Goal: Transaction & Acquisition: Book appointment/travel/reservation

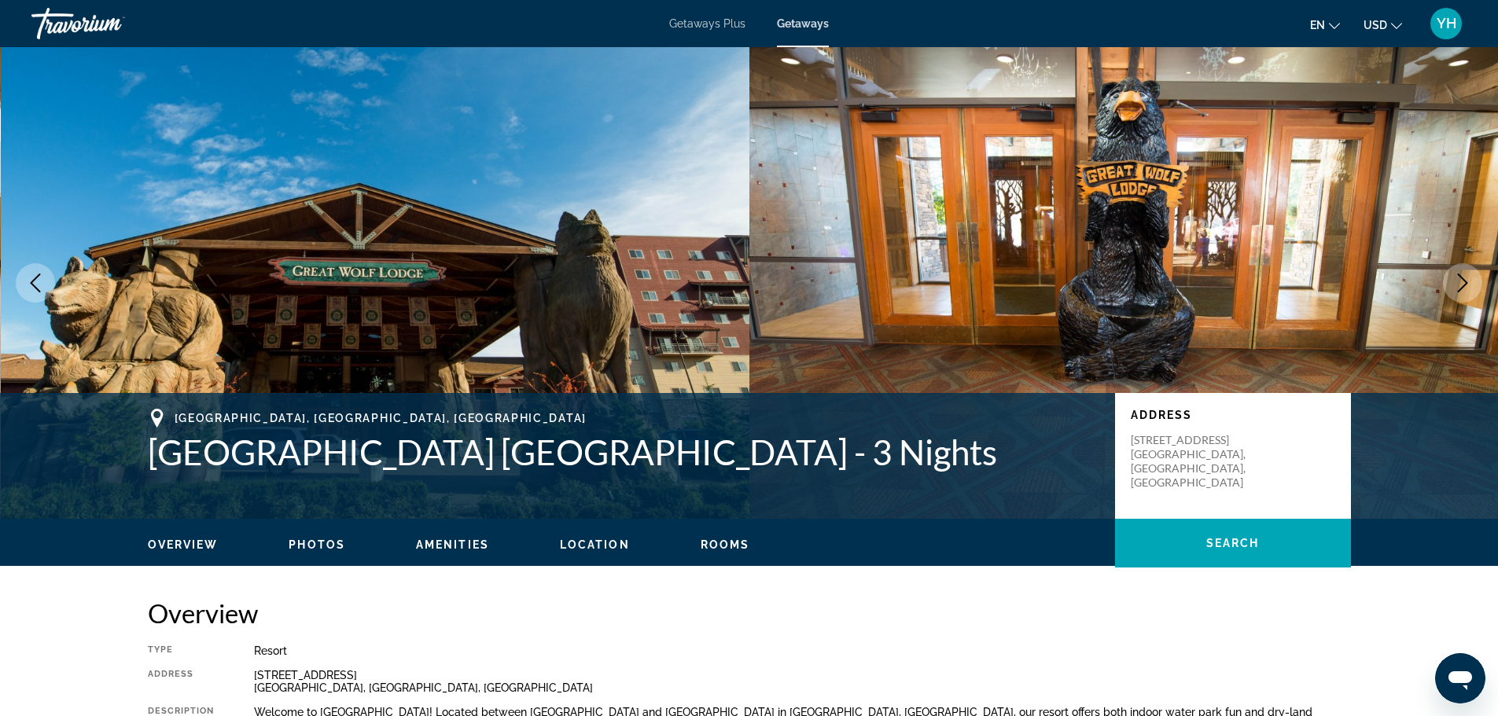
click at [712, 407] on div "[GEOGRAPHIC_DATA], [GEOGRAPHIC_DATA], [GEOGRAPHIC_DATA] [GEOGRAPHIC_DATA] [GEOG…" at bounding box center [749, 456] width 1498 height 126
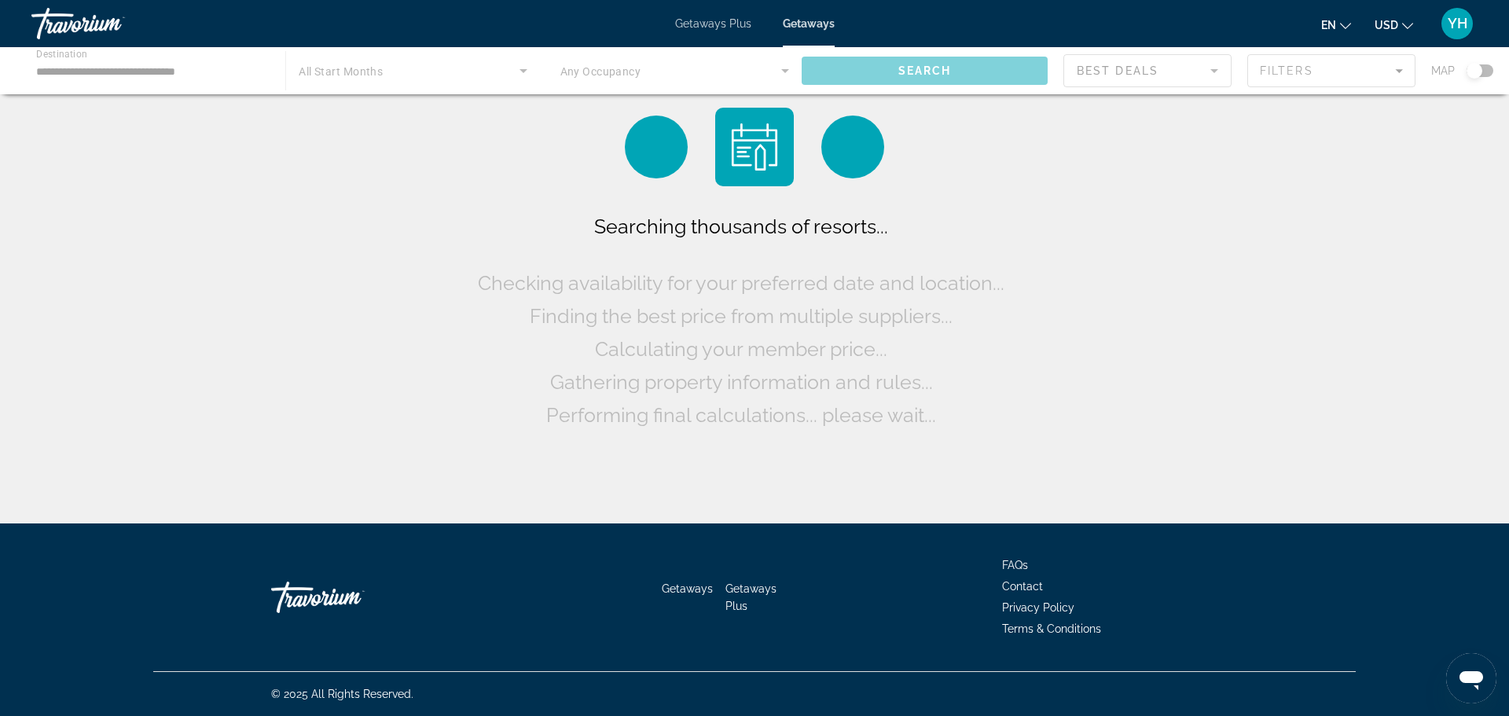
drag, startPoint x: 225, startPoint y: 0, endPoint x: 410, endPoint y: 161, distance: 245.2
click at [410, 160] on div "Searching thousands of resorts... Checking availability for your preferred date…" at bounding box center [754, 265] width 1509 height 531
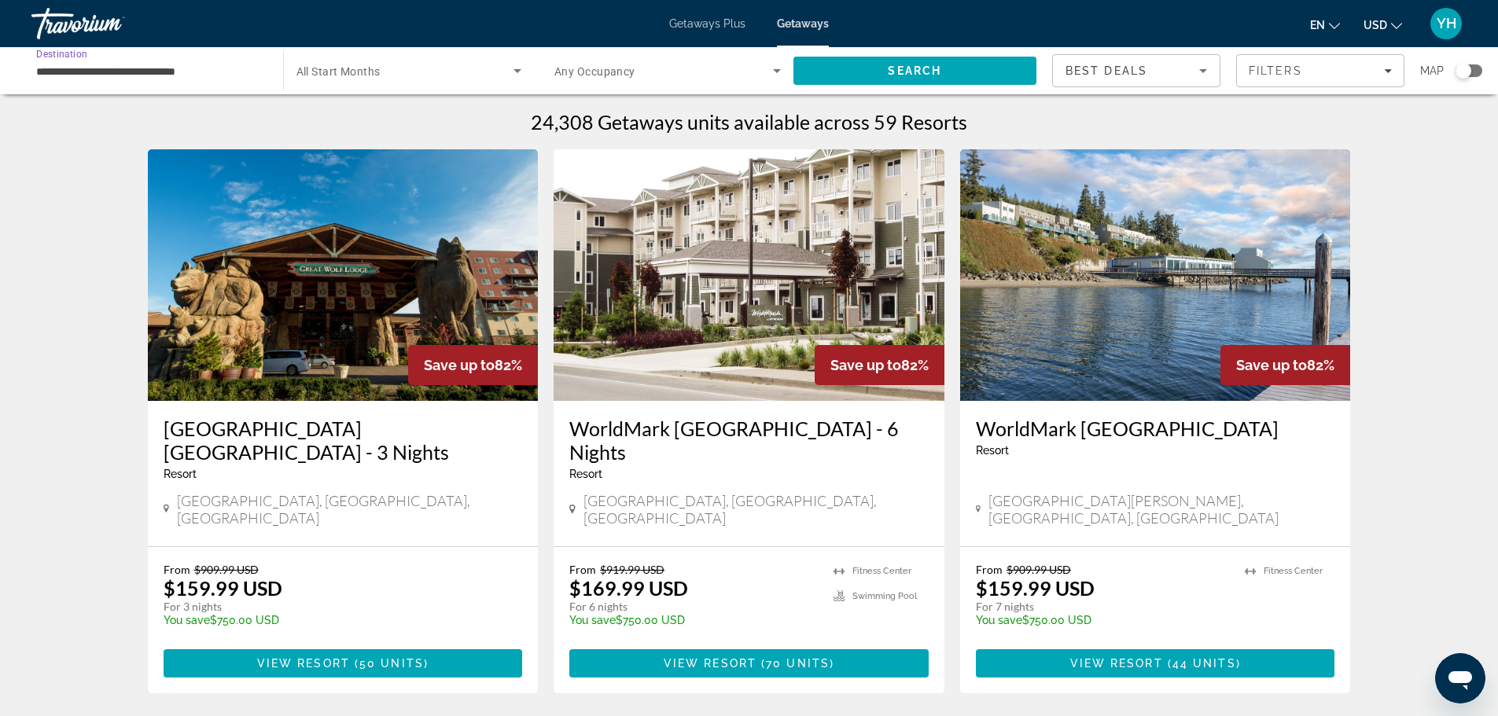
click at [126, 75] on input "**********" at bounding box center [149, 71] width 226 height 19
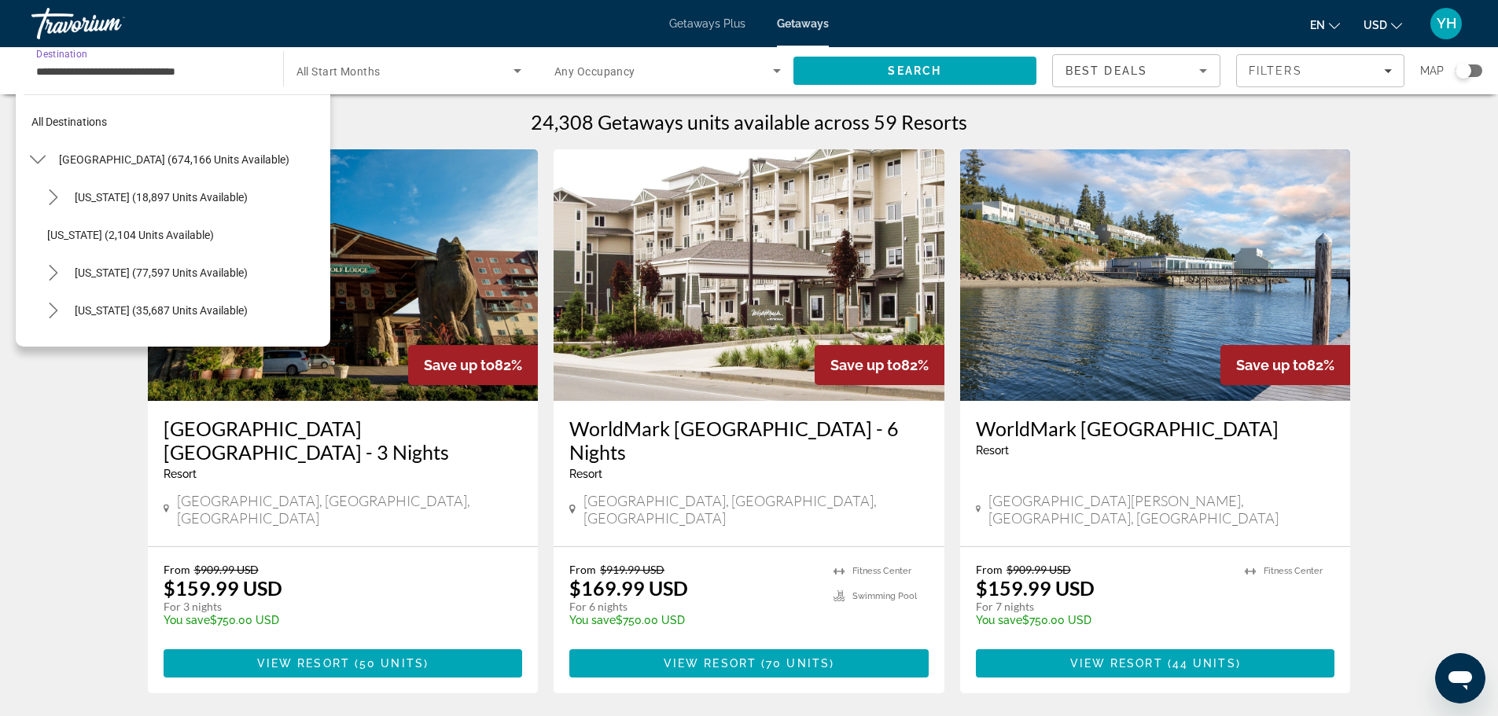
scroll to position [1452, 0]
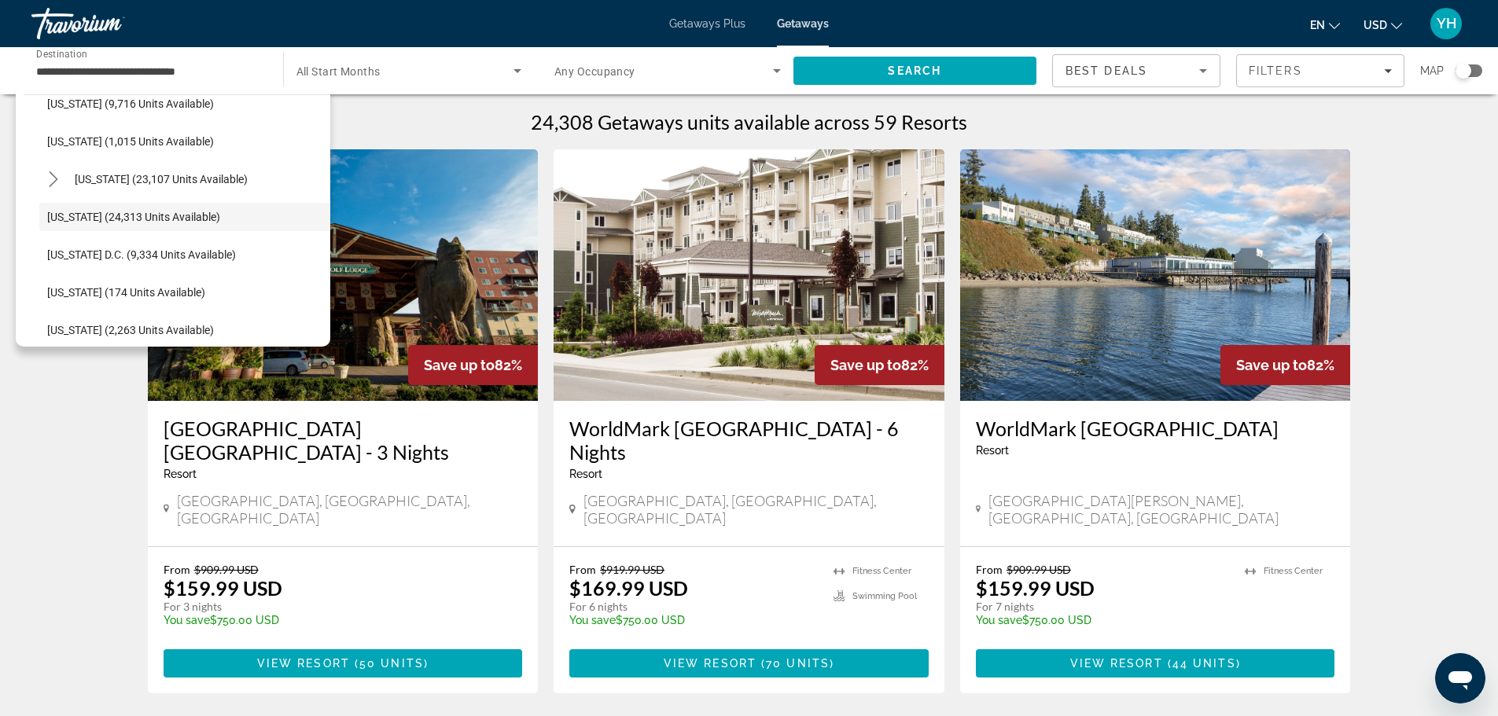
click at [445, 256] on img "Main content" at bounding box center [343, 275] width 391 height 252
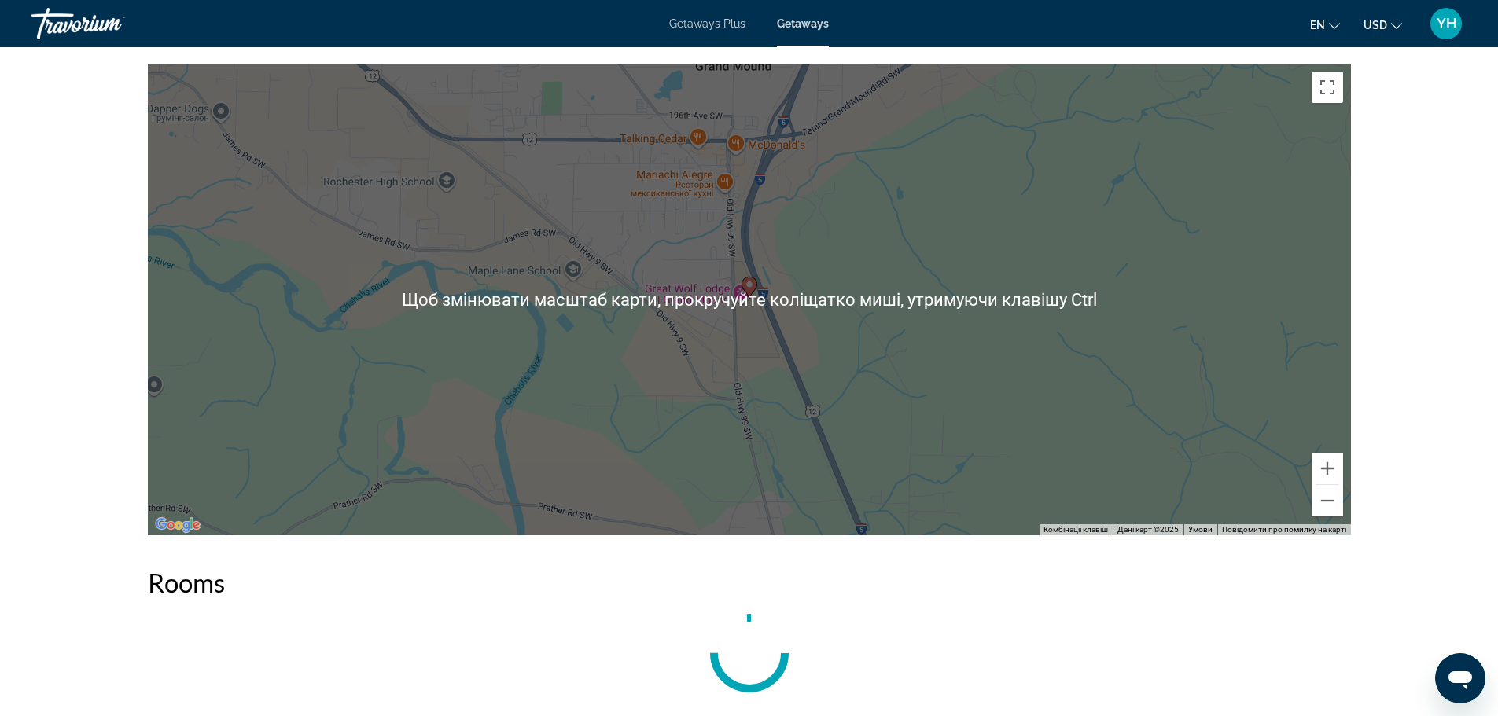
scroll to position [1930, 0]
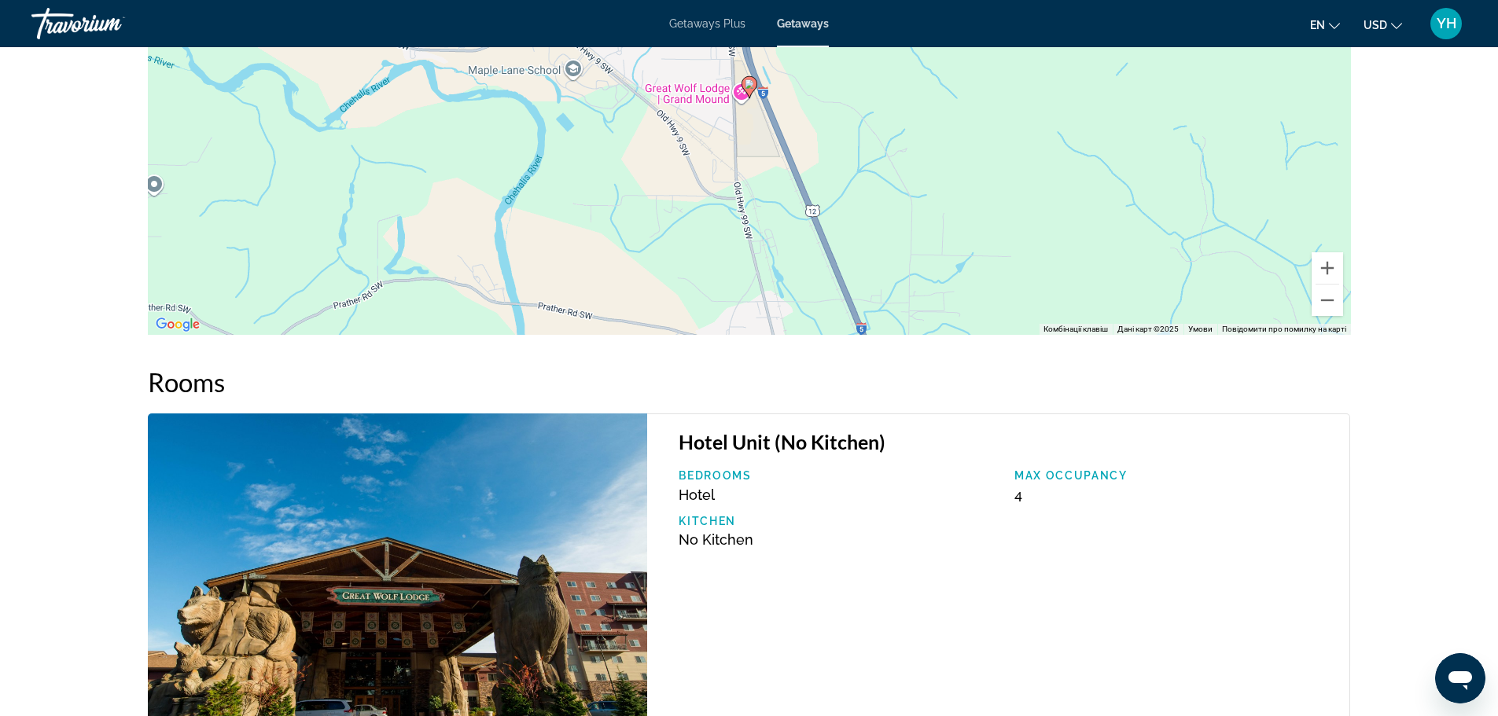
drag, startPoint x: 1110, startPoint y: 455, endPoint x: 1098, endPoint y: 458, distance: 12.0
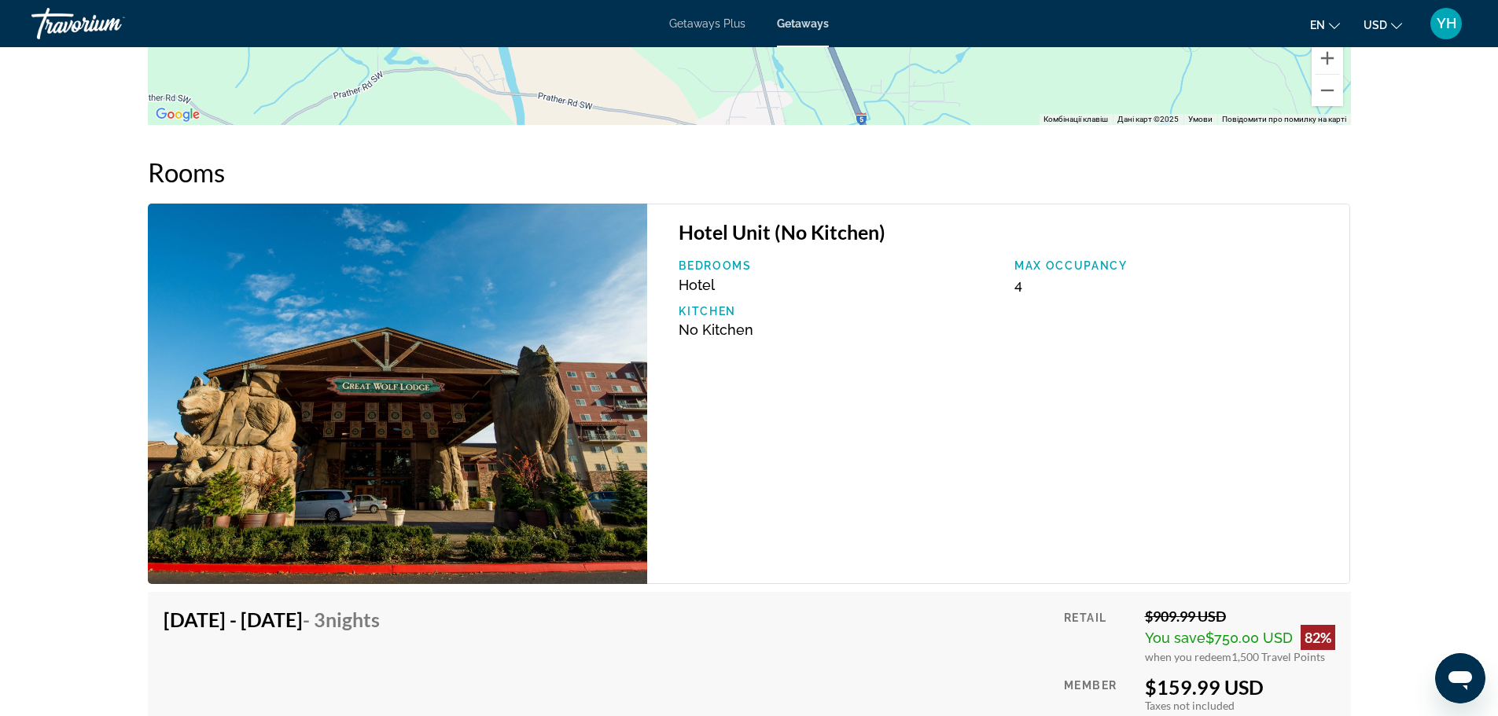
drag, startPoint x: 1098, startPoint y: 458, endPoint x: 1003, endPoint y: 535, distance: 122.4
click at [1000, 536] on div "Hotel Unit (No Kitchen) Bedrooms Hotel Max Occupancy 4 Kitchen No Kitchen" at bounding box center [998, 394] width 703 height 381
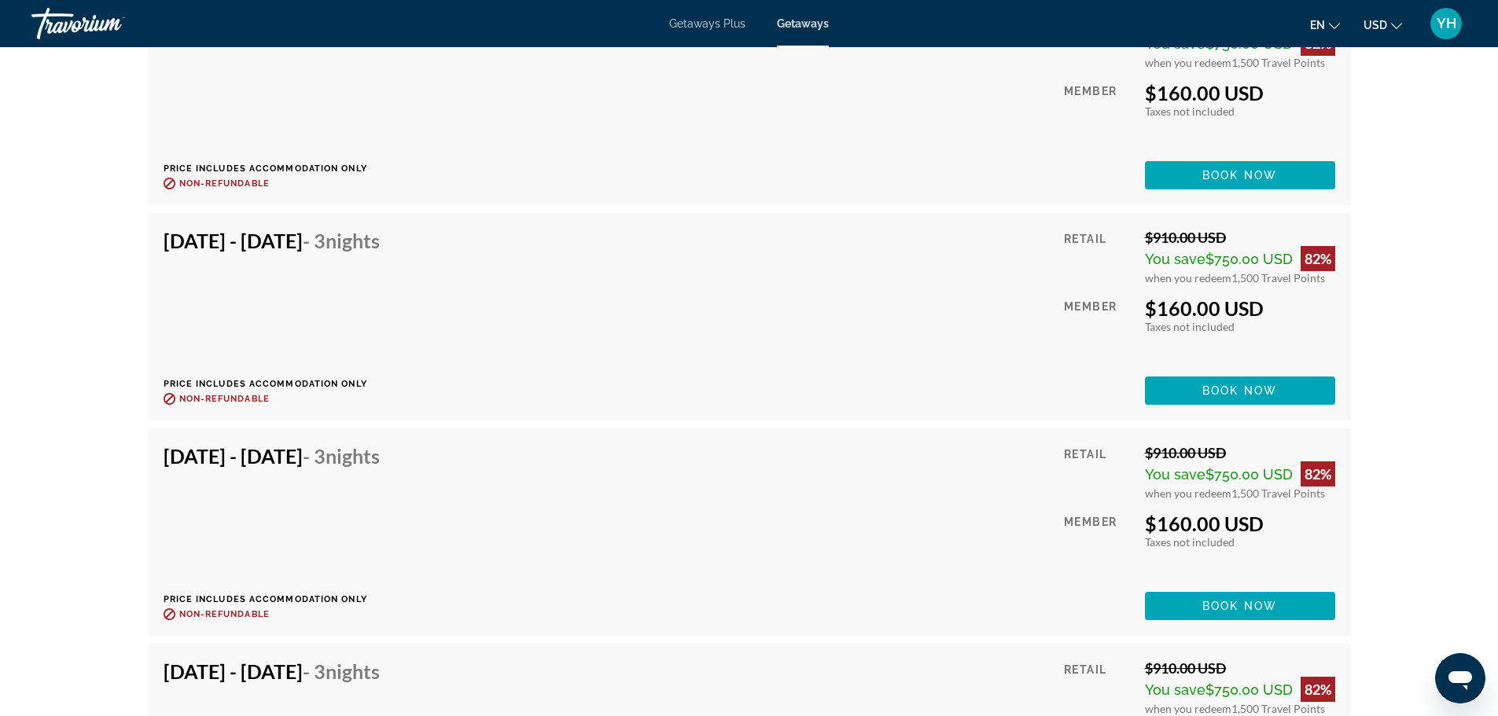
scroll to position [4079, 0]
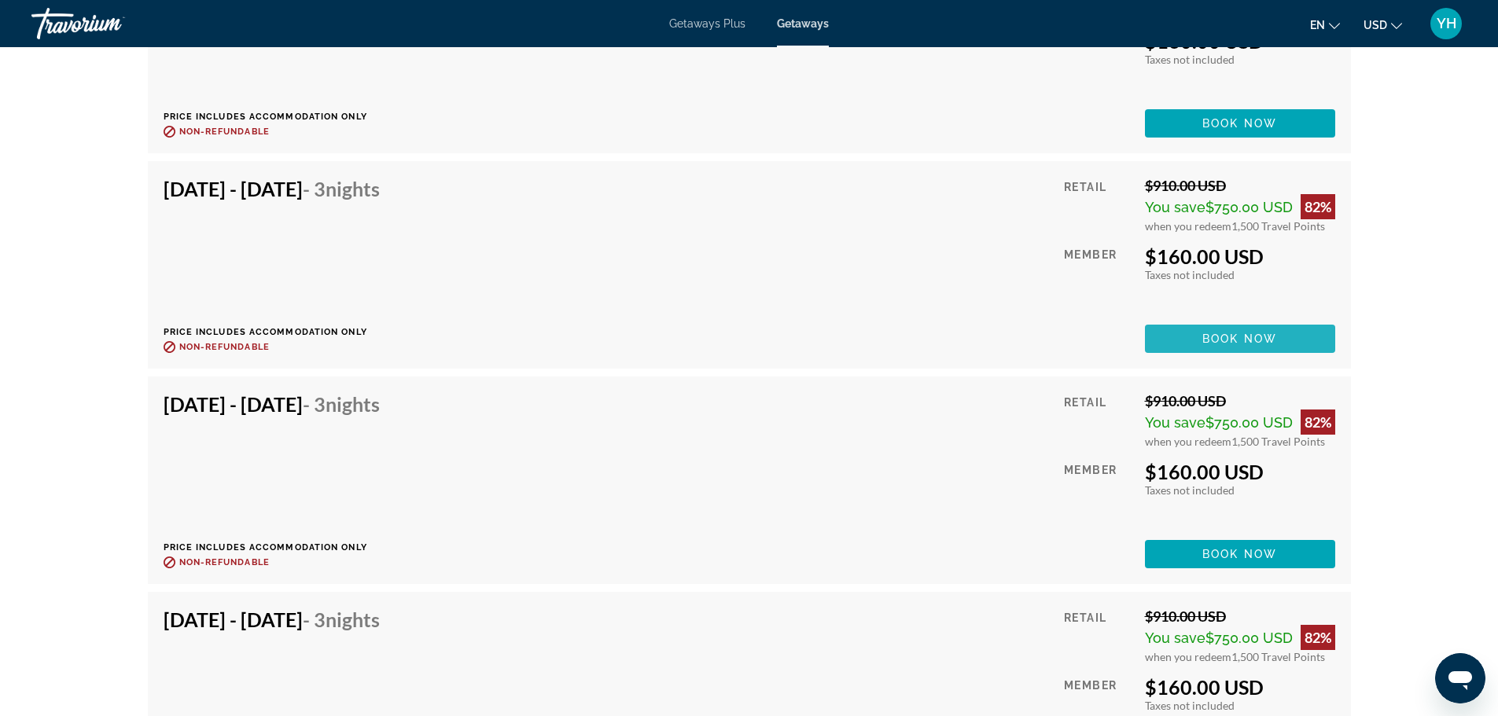
click at [1281, 329] on span "Main content" at bounding box center [1240, 339] width 190 height 38
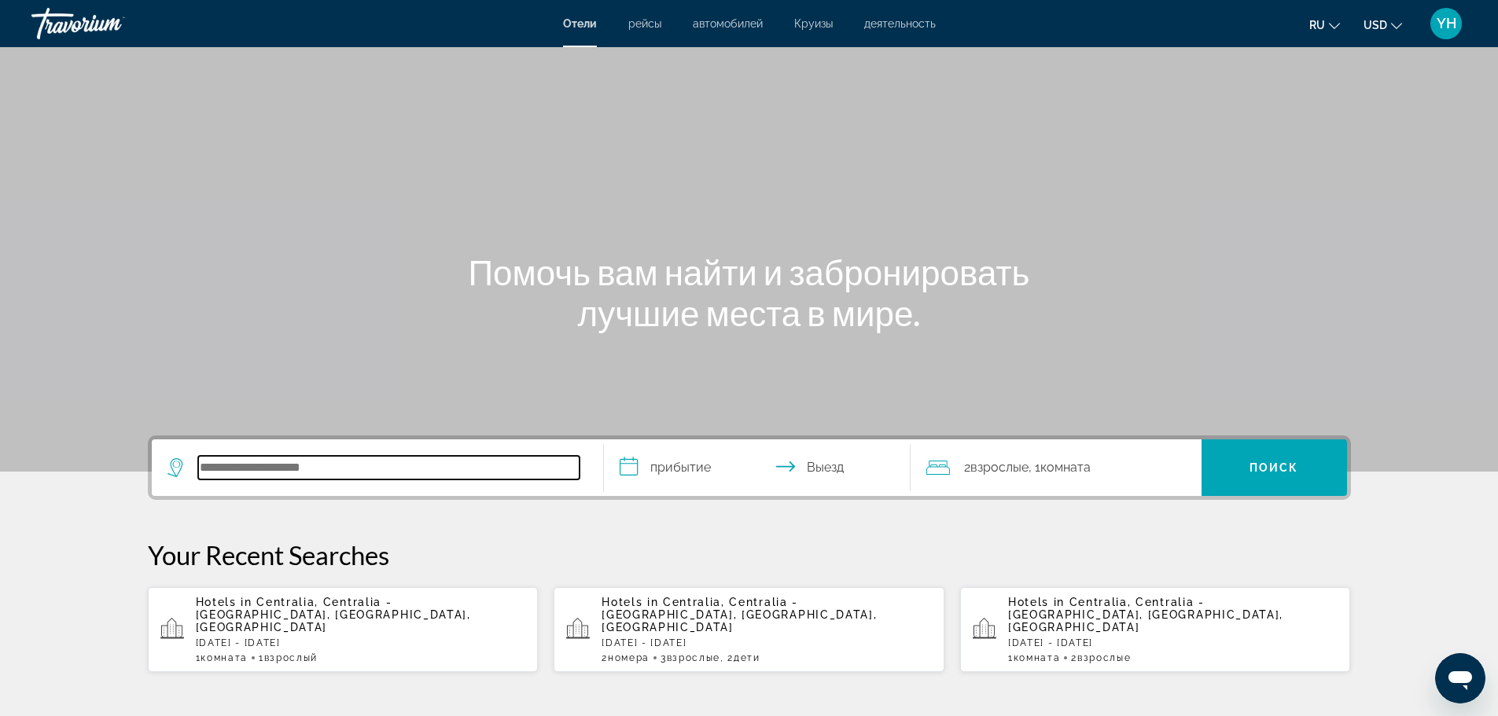
click at [408, 469] on input "Search hotel destination" at bounding box center [388, 468] width 381 height 24
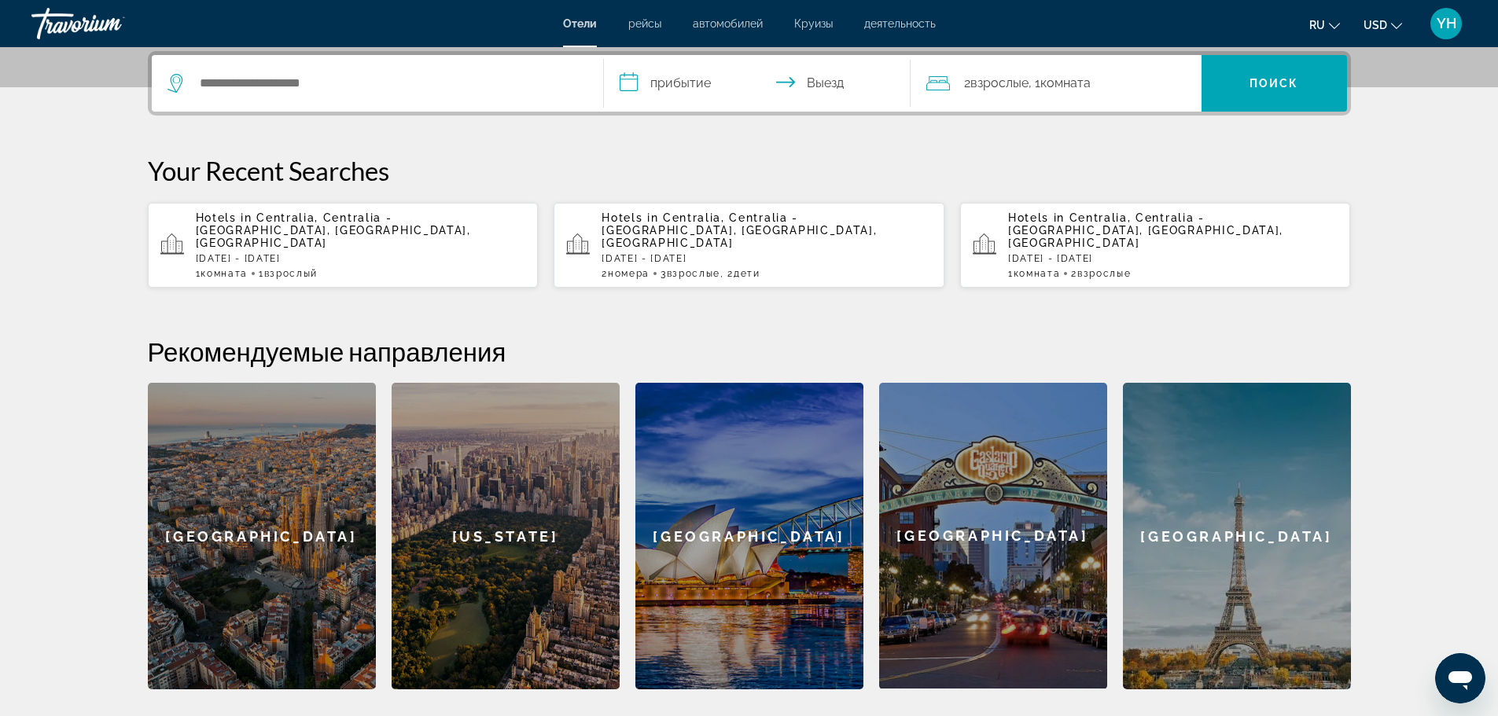
click at [702, 253] on p "Sun, 12 Oct - Mon, 13 Oct" at bounding box center [766, 258] width 330 height 11
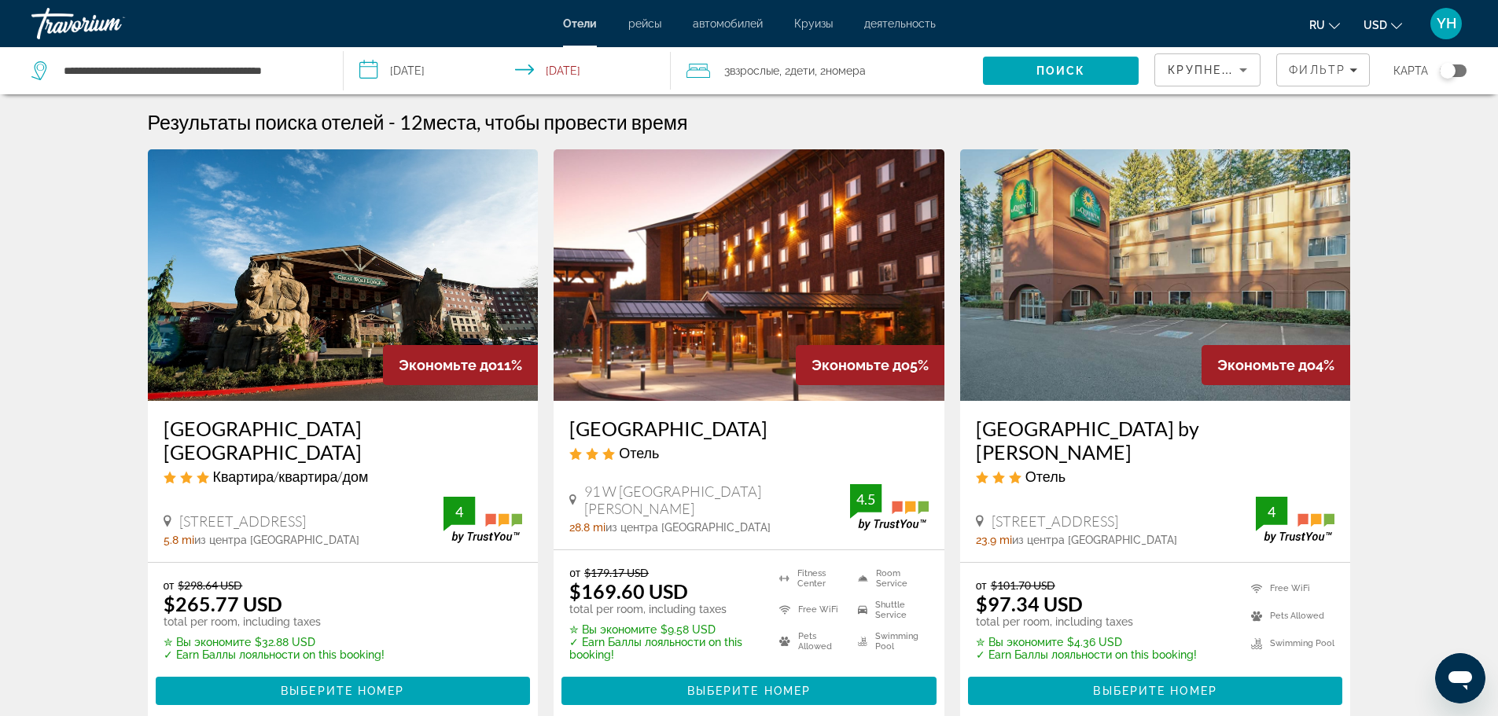
click at [264, 285] on img "Main content" at bounding box center [343, 275] width 391 height 252
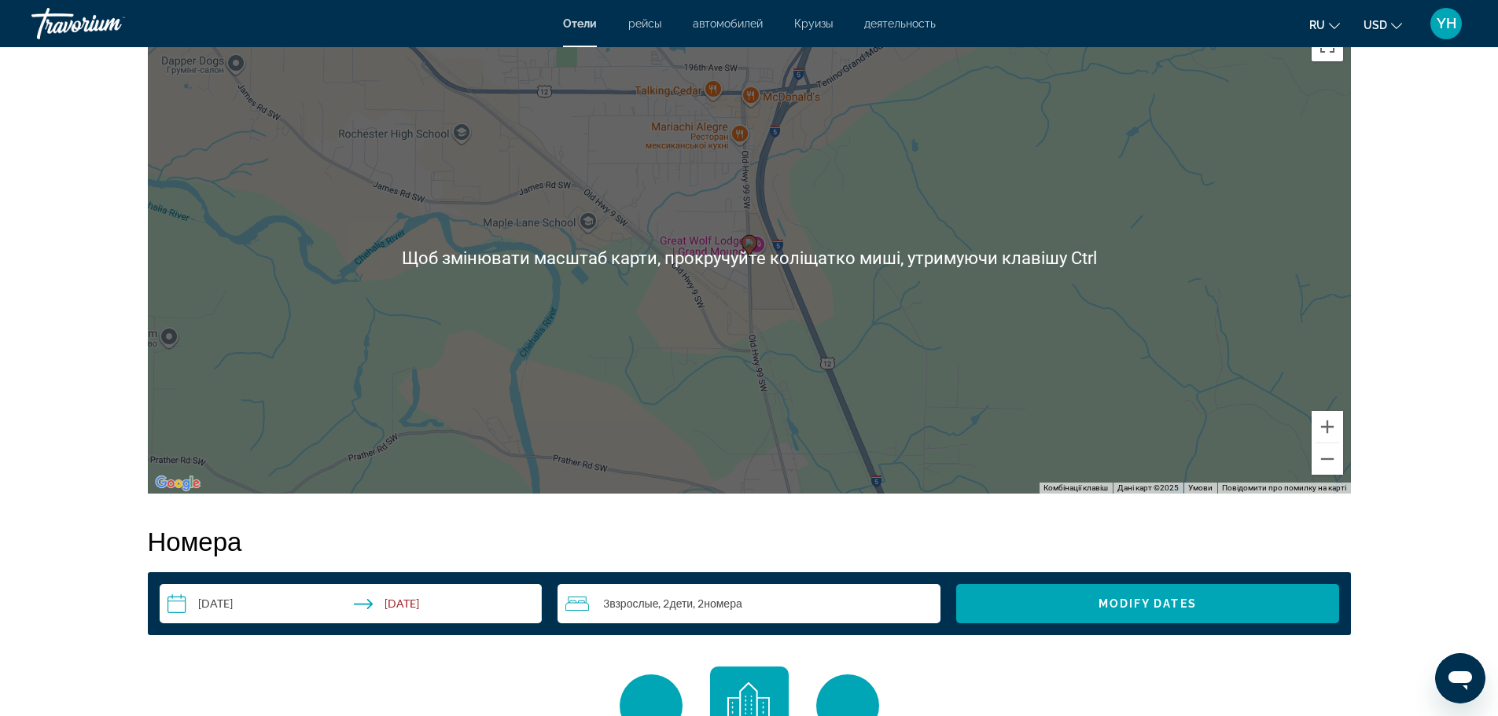
scroll to position [1782, 0]
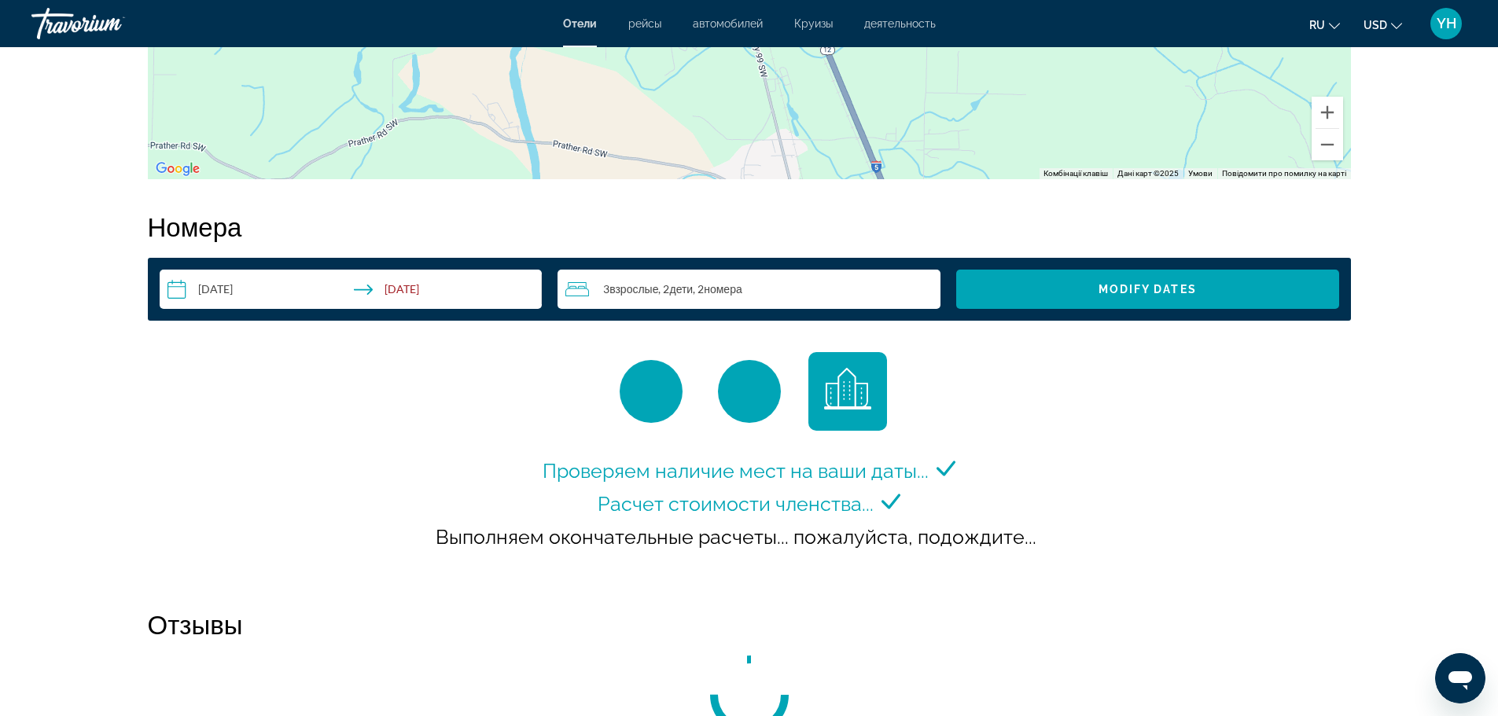
click at [741, 285] on span "номера" at bounding box center [723, 288] width 39 height 13
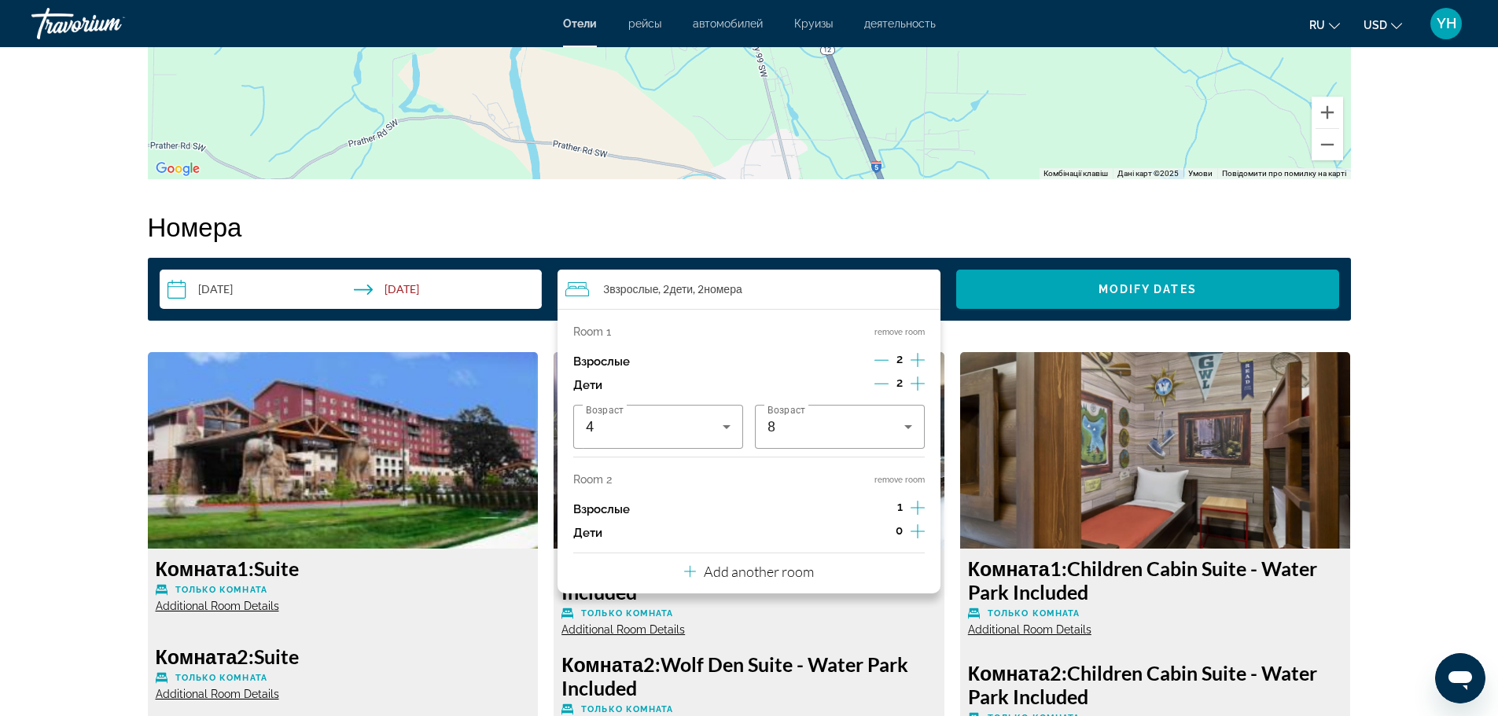
click at [910, 475] on button "remove room" at bounding box center [899, 480] width 50 height 10
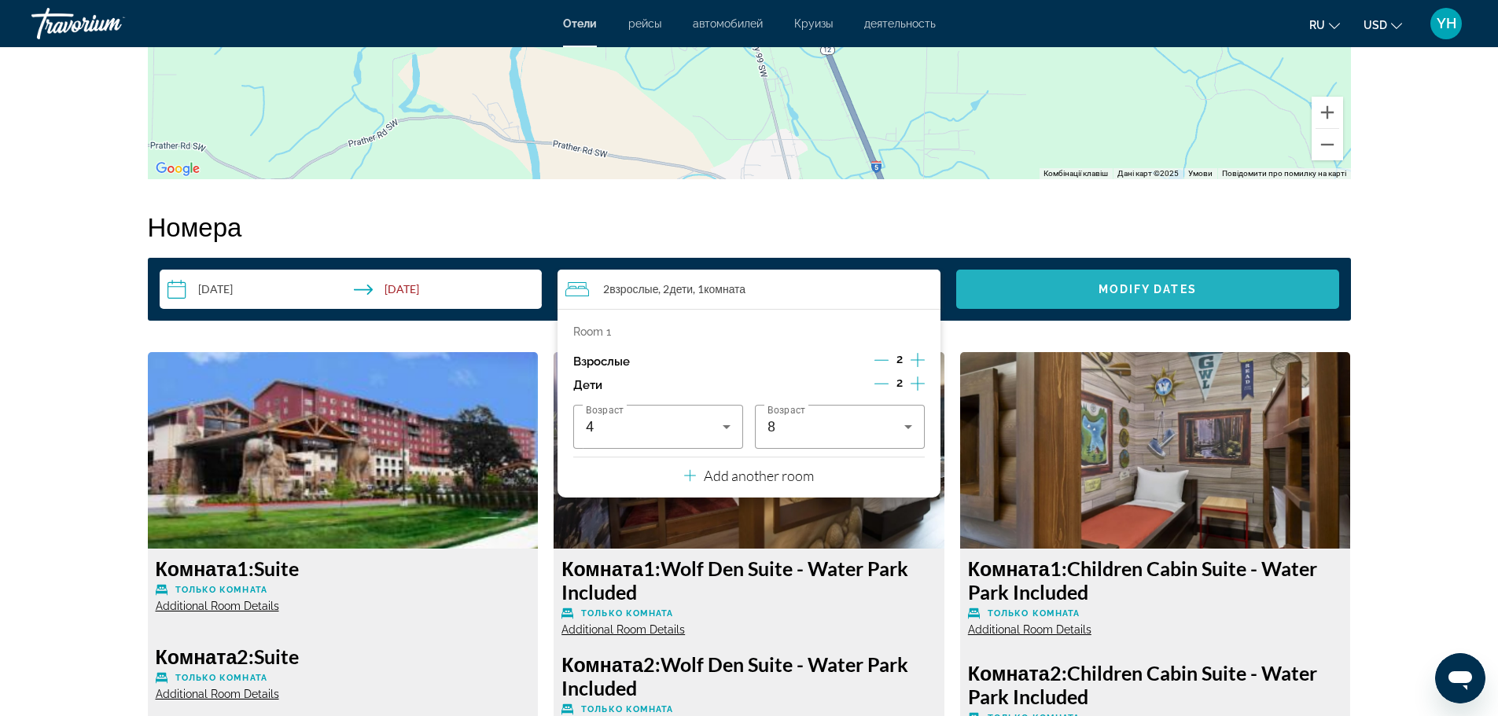
click at [1175, 285] on span "Modify Dates" at bounding box center [1147, 289] width 98 height 13
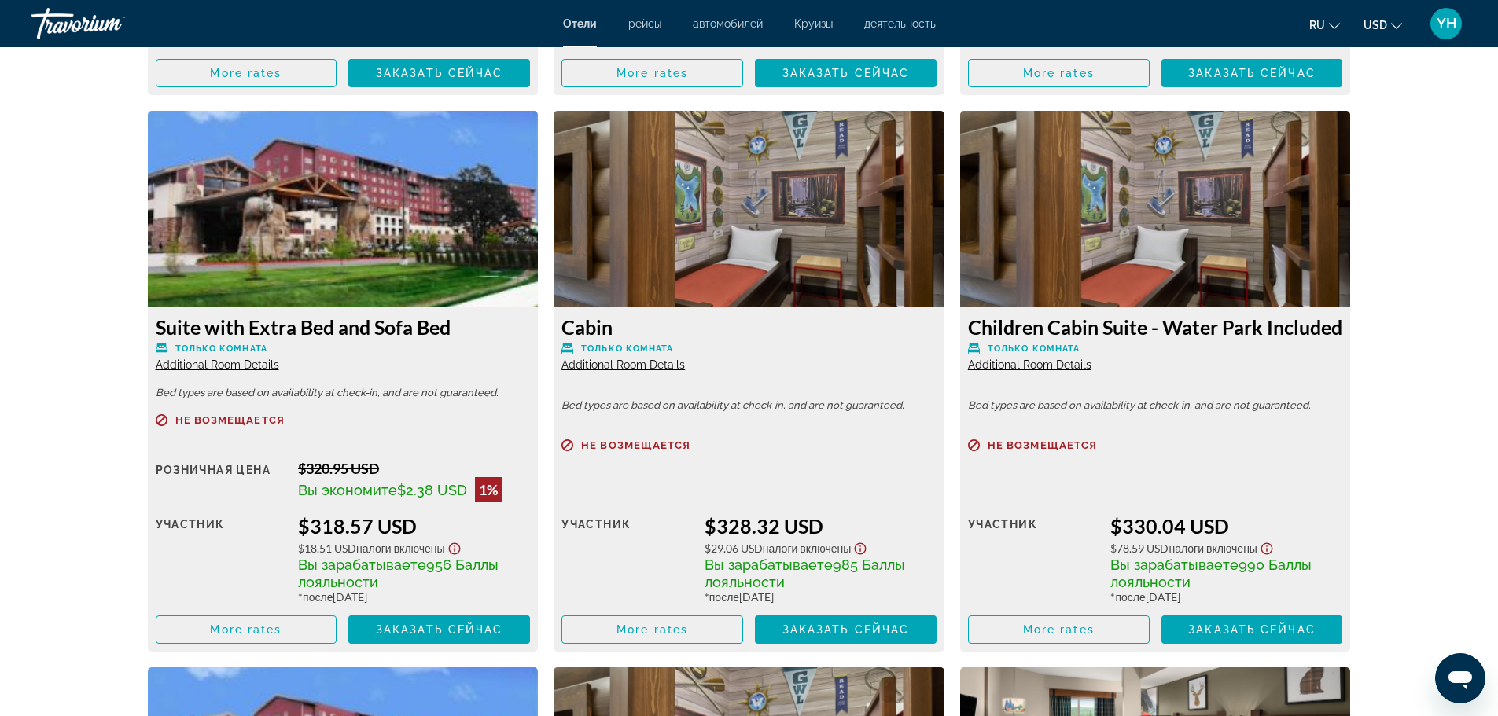
scroll to position [2632, 0]
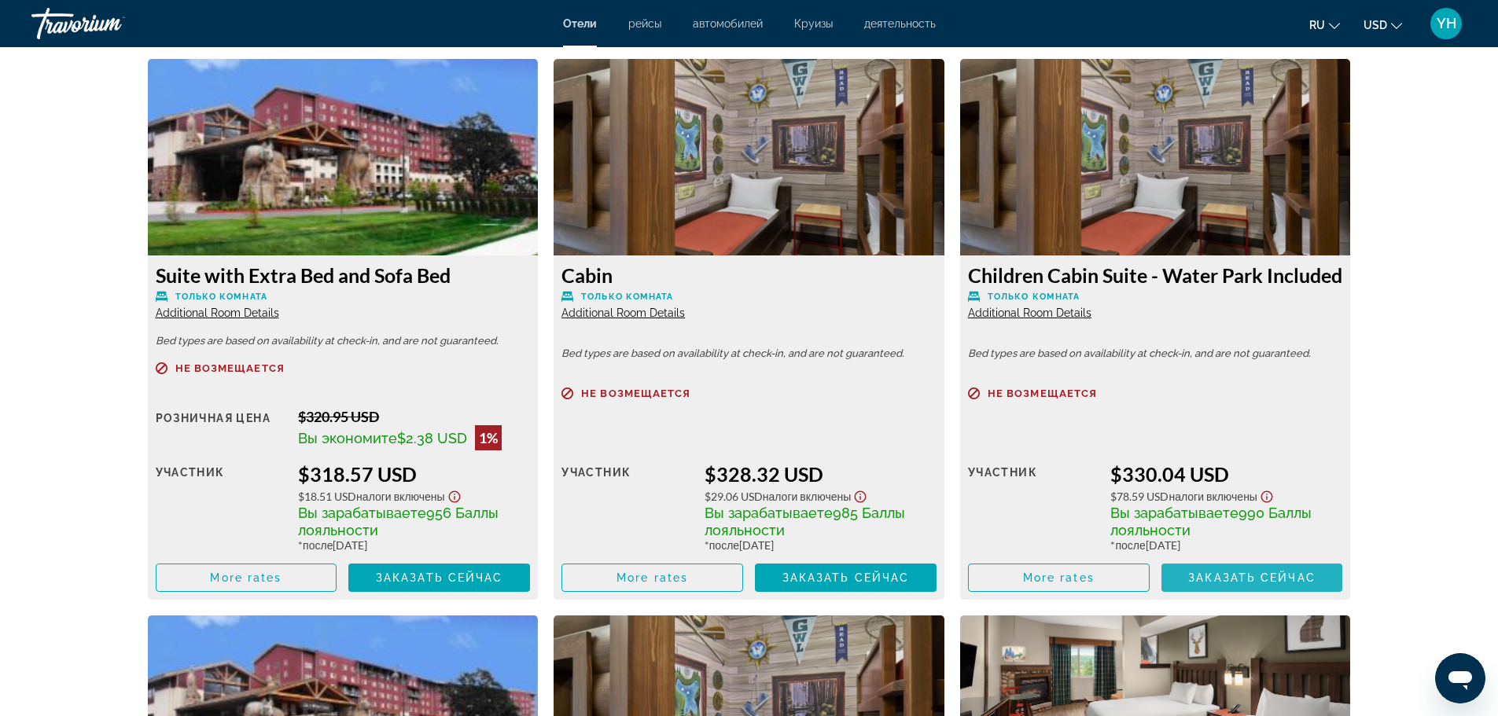
click at [1208, 583] on span "Заказать сейчас" at bounding box center [1251, 578] width 127 height 13
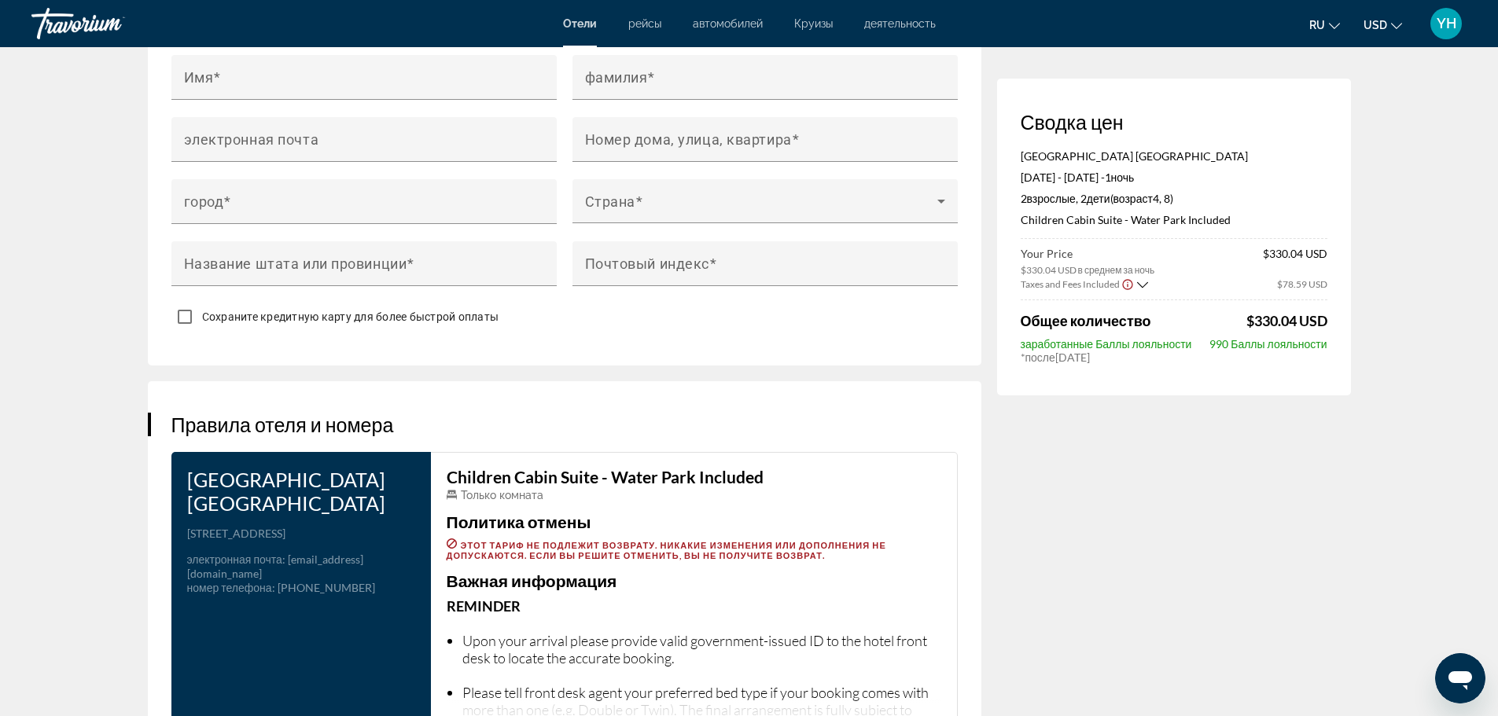
scroll to position [1782, 0]
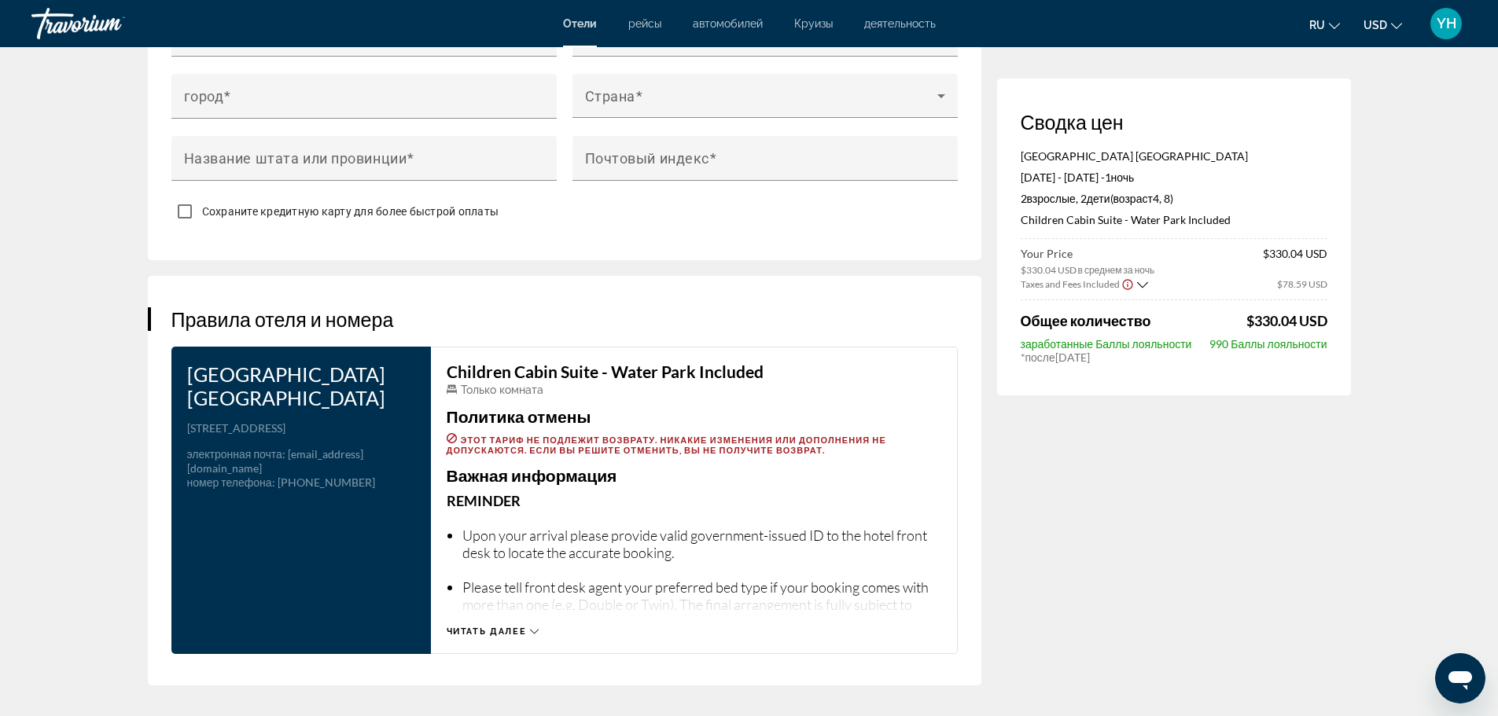
click at [513, 627] on span "Читать далее" at bounding box center [487, 632] width 80 height 10
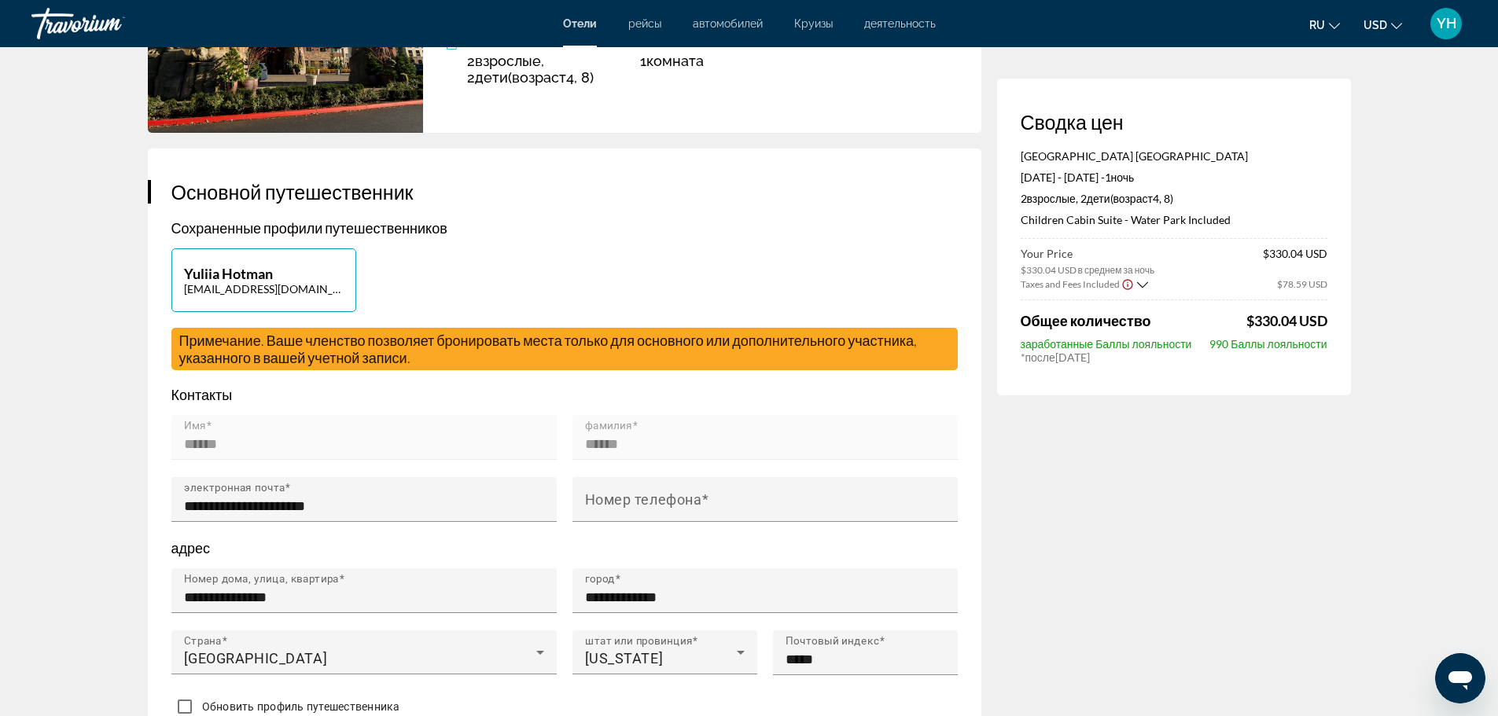
scroll to position [0, 0]
